Goal: Information Seeking & Learning: Find contact information

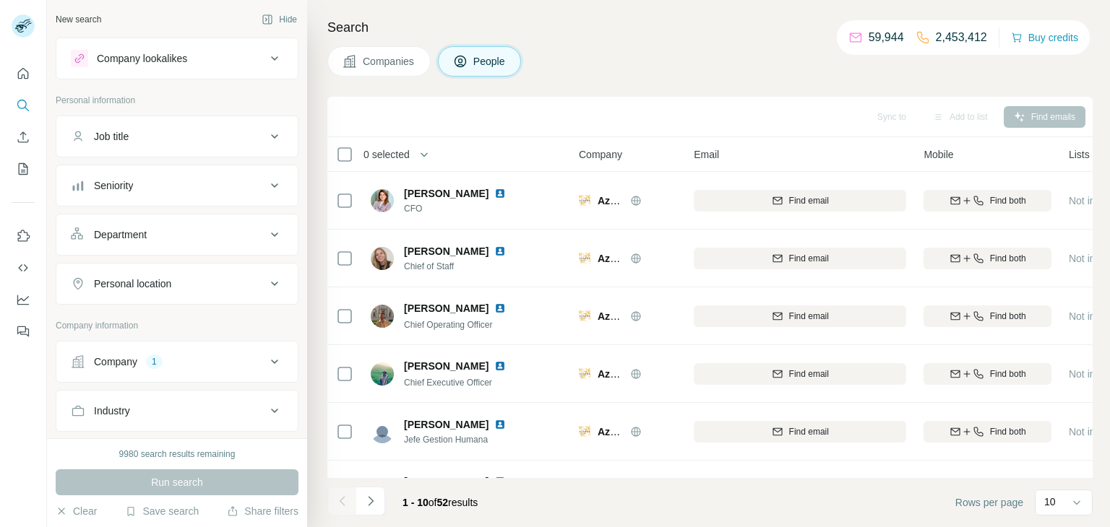
click at [173, 350] on button "Company 1" at bounding box center [176, 362] width 241 height 35
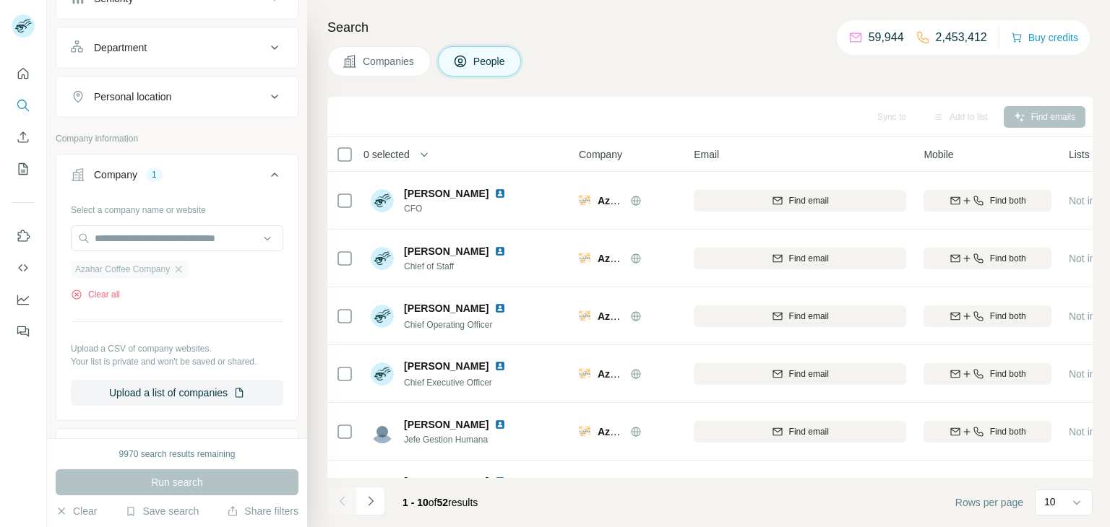
click at [183, 274] on div "Azahar Coffee Company" at bounding box center [130, 269] width 118 height 17
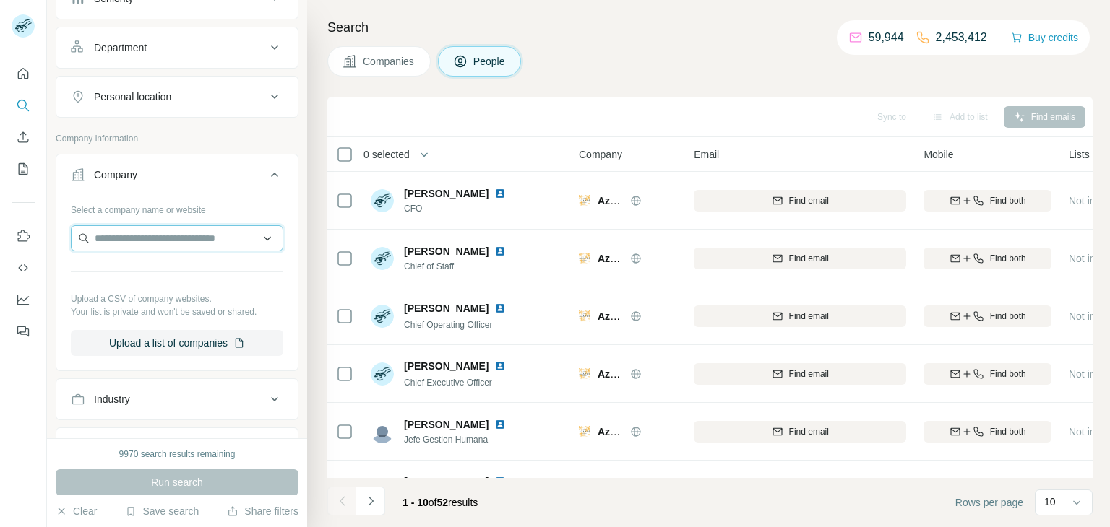
click at [149, 237] on input "text" at bounding box center [177, 238] width 212 height 26
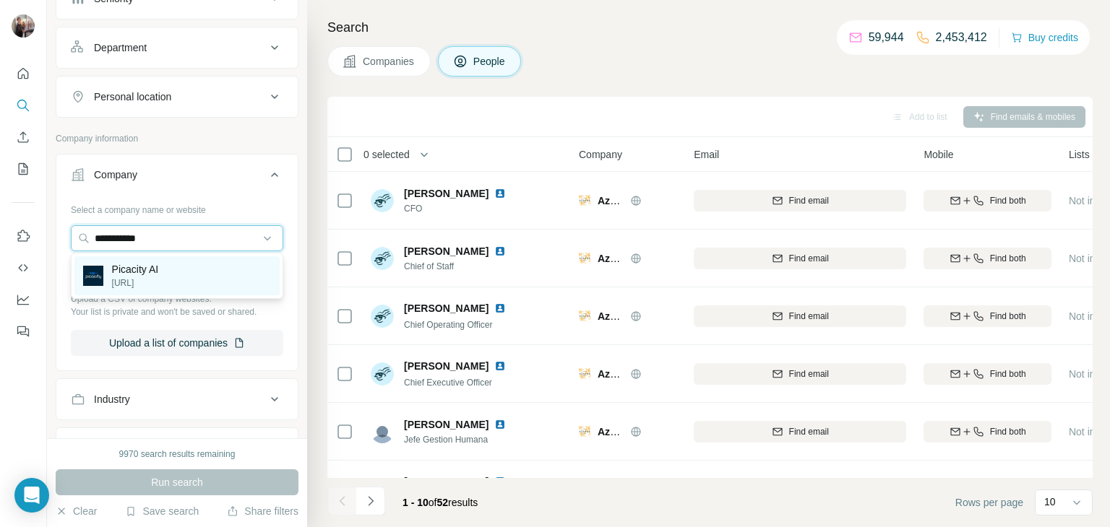
type input "**********"
click at [172, 267] on div "Picacity AI [URL]" at bounding box center [176, 275] width 205 height 39
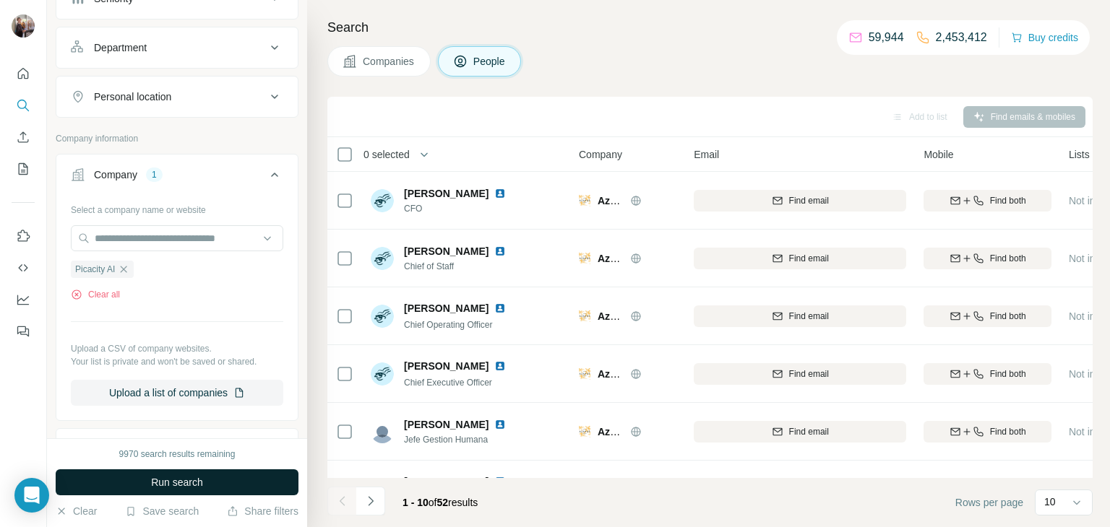
click at [162, 489] on button "Run search" at bounding box center [177, 483] width 243 height 26
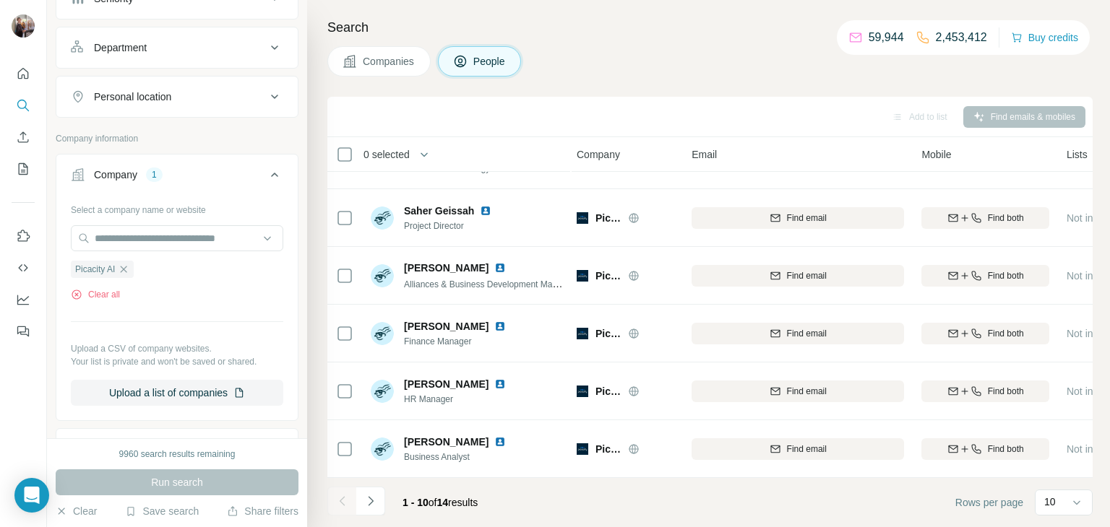
scroll to position [270, 0]
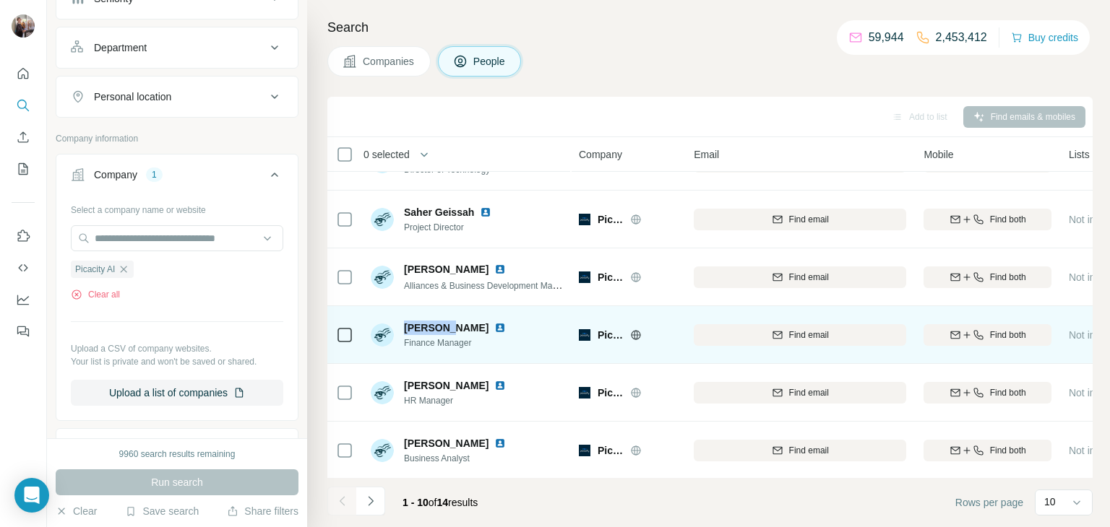
drag, startPoint x: 400, startPoint y: 327, endPoint x: 447, endPoint y: 332, distance: 47.2
click at [447, 332] on div "[PERSON_NAME] Finance Manager" at bounding box center [447, 335] width 152 height 29
copy span "[PERSON_NAME]"
drag, startPoint x: 481, startPoint y: 345, endPoint x: 401, endPoint y: 344, distance: 80.2
click at [401, 344] on div "[PERSON_NAME] Finance Manager" at bounding box center [447, 335] width 152 height 29
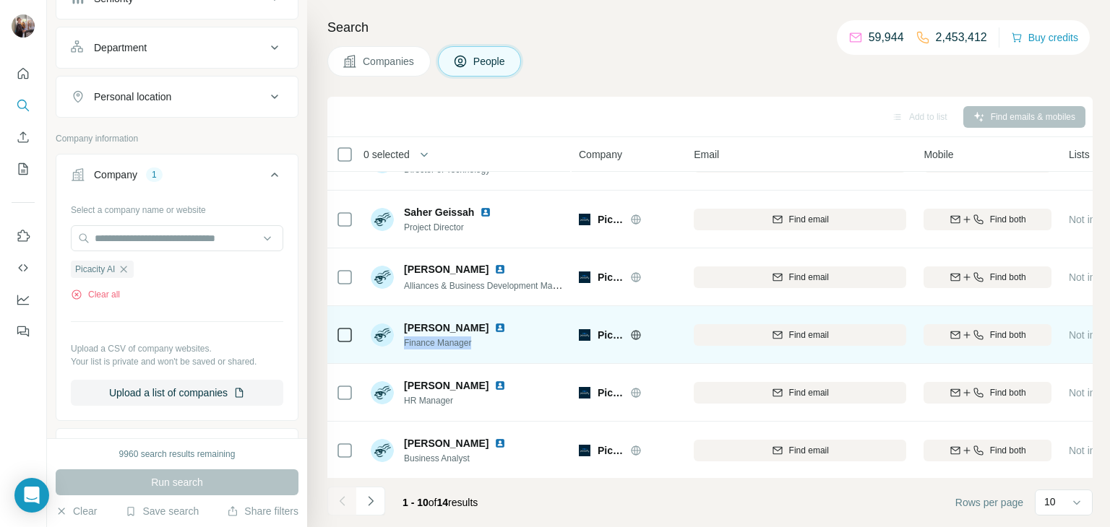
copy span "Finance Manager"
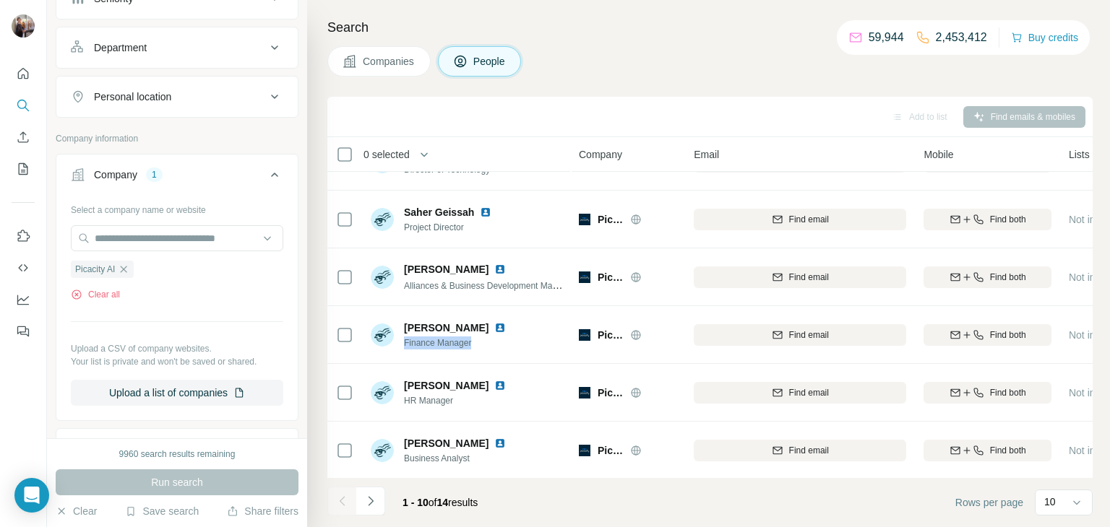
click at [732, 27] on h4 "Search" at bounding box center [709, 27] width 765 height 20
